Goal: Use online tool/utility: Utilize a website feature to perform a specific function

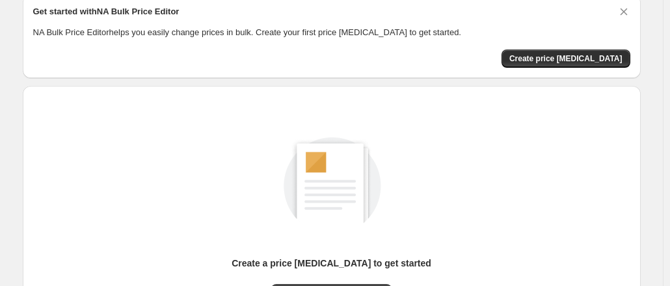
scroll to position [130, 0]
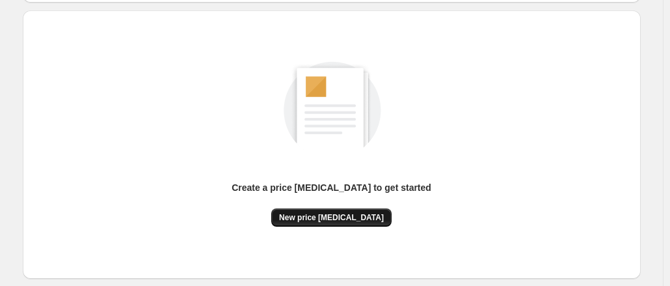
click at [347, 215] on span "New price [MEDICAL_DATA]" at bounding box center [331, 217] width 105 height 10
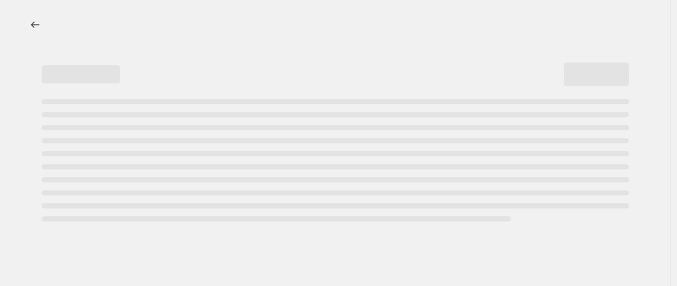
select select "percentage"
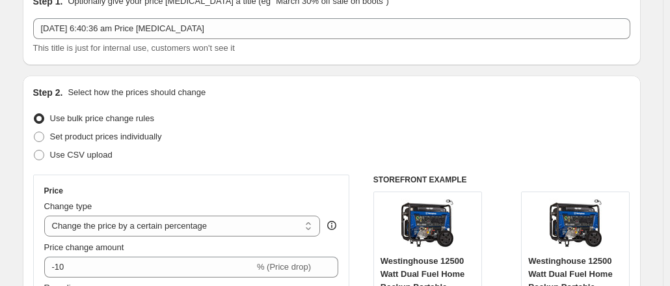
scroll to position [130, 0]
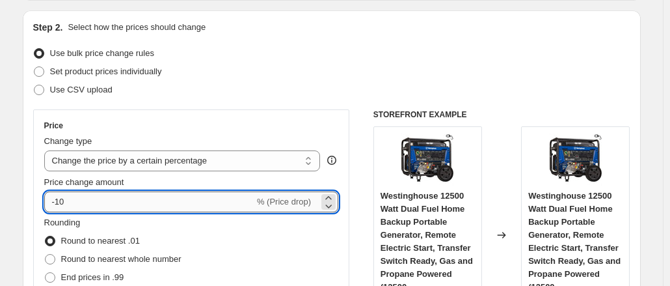
click at [107, 201] on input "-10" at bounding box center [149, 201] width 210 height 21
type input "-1"
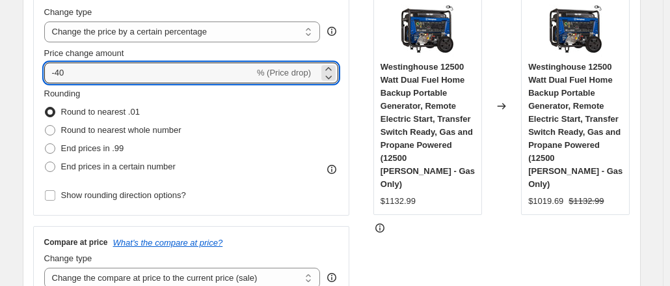
scroll to position [260, 0]
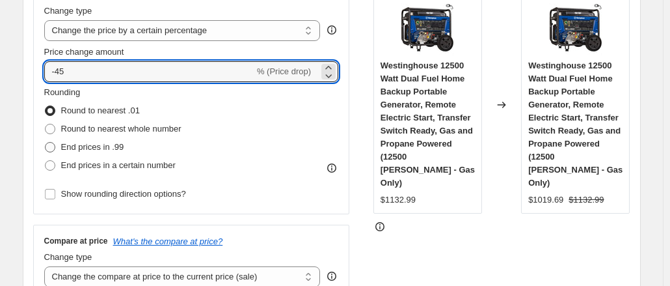
type input "-45"
click at [101, 144] on span "End prices in .99" at bounding box center [92, 147] width 63 height 10
click at [46, 142] on input "End prices in .99" at bounding box center [45, 142] width 1 height 1
radio input "true"
click at [94, 75] on input "-45" at bounding box center [149, 71] width 210 height 21
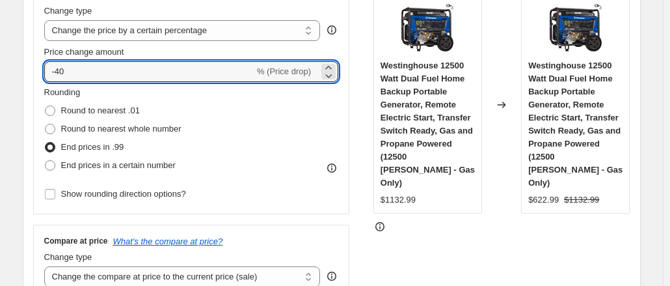
type input "-40"
click at [90, 144] on span "End prices in .99" at bounding box center [92, 147] width 63 height 10
click at [46, 142] on input "End prices in .99" at bounding box center [45, 142] width 1 height 1
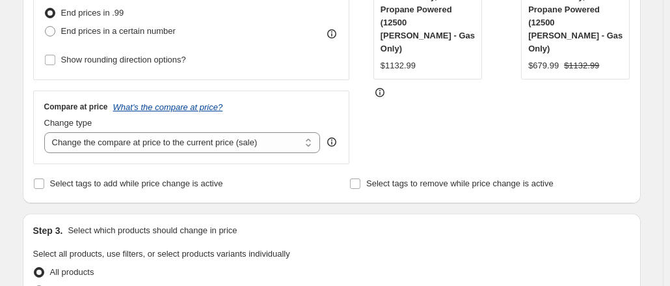
scroll to position [455, 0]
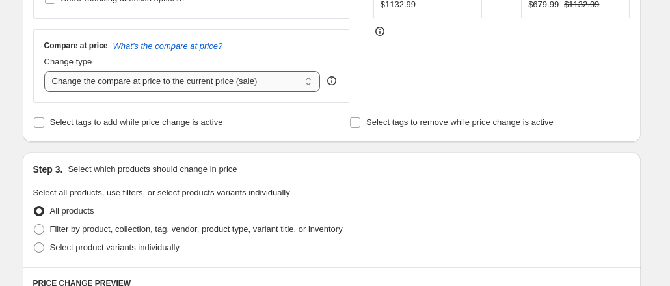
drag, startPoint x: 168, startPoint y: 83, endPoint x: 167, endPoint y: 89, distance: 6.6
click at [168, 83] on select "Change the compare at price to the current price (sale) Change the compare at p…" at bounding box center [182, 81] width 276 height 21
select select "remove"
click at [47, 71] on select "Change the compare at price to the current price (sale) Change the compare at p…" at bounding box center [182, 81] width 276 height 21
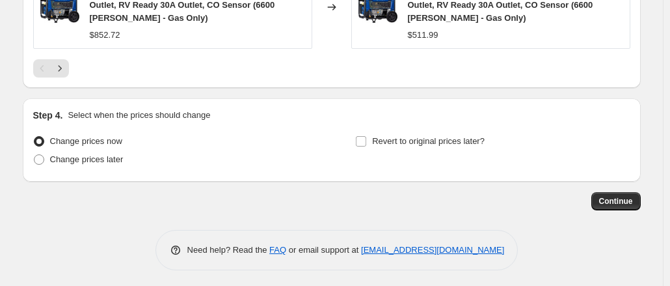
scroll to position [1163, 0]
click at [610, 196] on span "Continue" at bounding box center [616, 200] width 34 height 10
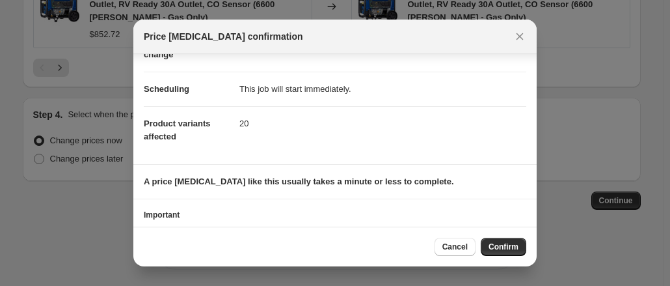
scroll to position [141, 0]
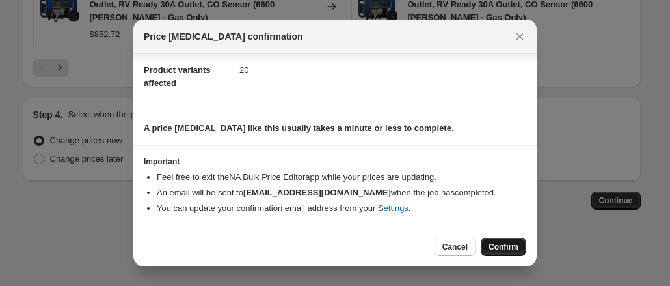
click at [498, 248] on span "Confirm" at bounding box center [504, 246] width 30 height 10
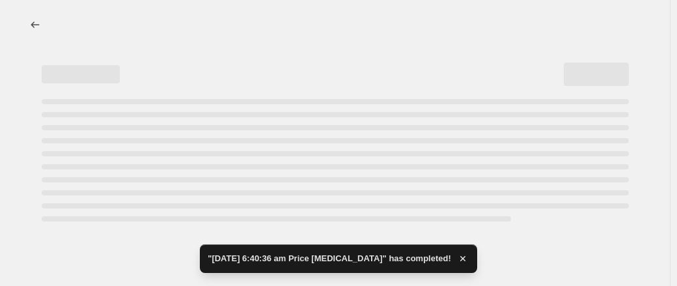
select select "percentage"
select select "remove"
